Goal: Task Accomplishment & Management: Manage account settings

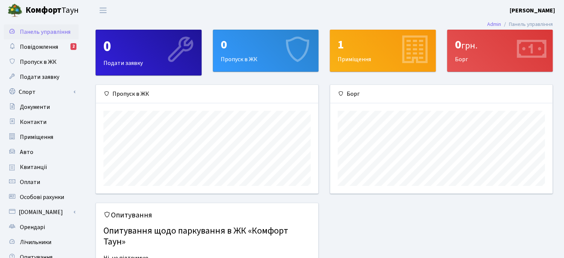
scroll to position [108, 222]
click at [49, 50] on span "Повідомлення" at bounding box center [39, 47] width 38 height 8
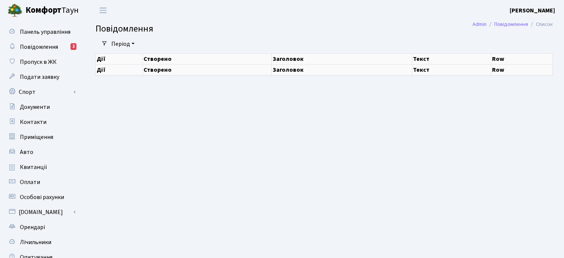
select select "25"
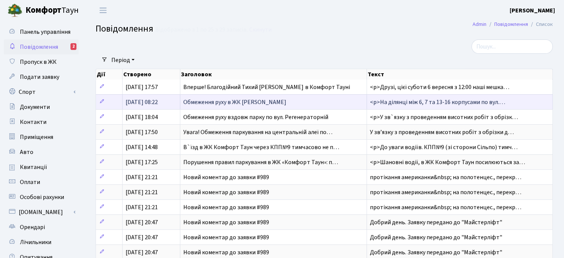
click at [285, 97] on td "Обмеження руху в ЖК [PERSON_NAME]" at bounding box center [273, 101] width 186 height 15
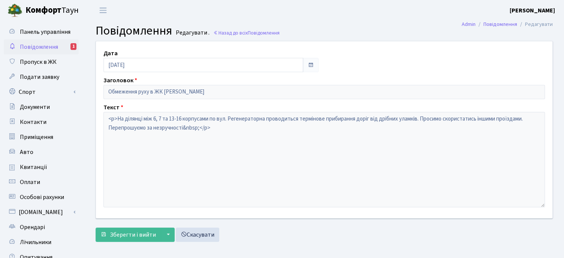
drag, startPoint x: 63, startPoint y: 43, endPoint x: 56, endPoint y: 40, distance: 7.4
click at [56, 40] on link "Повідомлення 1" at bounding box center [41, 46] width 75 height 15
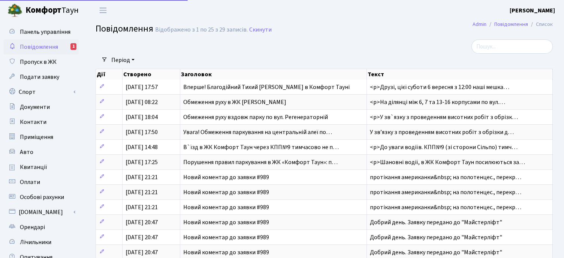
select select "25"
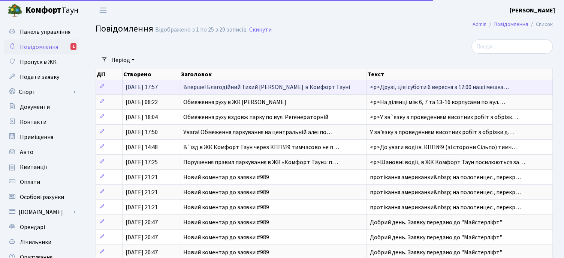
click at [224, 82] on td "Вперше! Благодійний Тихий [PERSON_NAME] в Комфорт Тауні" at bounding box center [273, 86] width 186 height 15
